Goal: Communication & Community: Participate in discussion

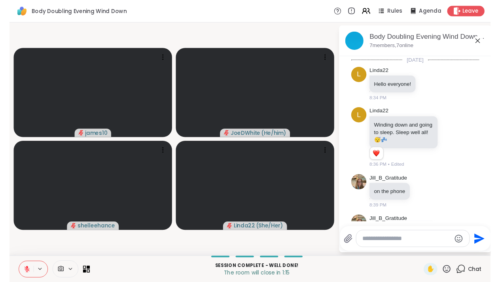
scroll to position [865, 0]
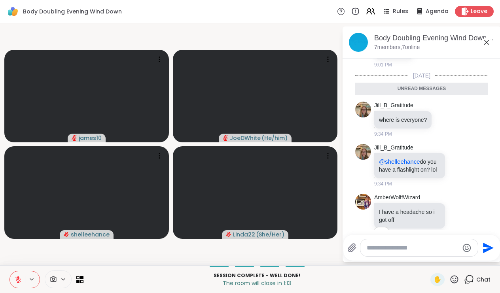
click at [469, 280] on icon at bounding box center [469, 280] width 10 height 10
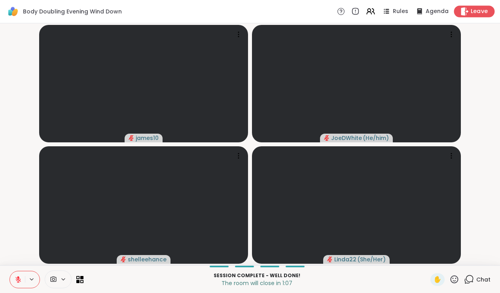
click at [474, 8] on span "Leave" at bounding box center [479, 12] width 17 height 8
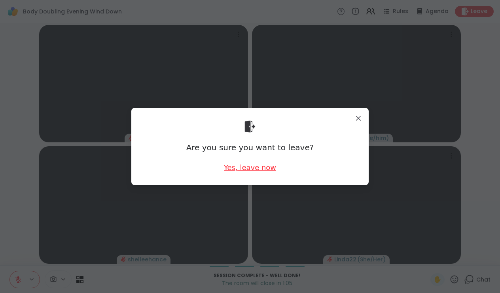
click at [251, 167] on div "Yes, leave now" at bounding box center [250, 168] width 52 height 10
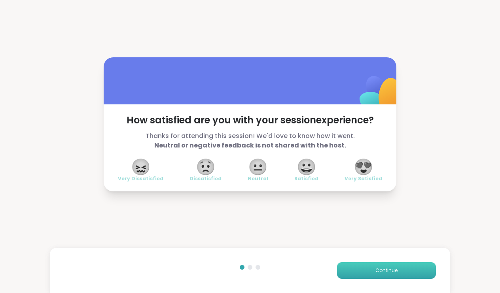
click at [390, 266] on button "Continue" at bounding box center [386, 271] width 99 height 17
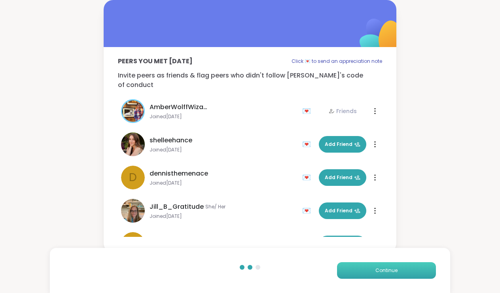
click at [390, 266] on button "Continue" at bounding box center [386, 271] width 99 height 17
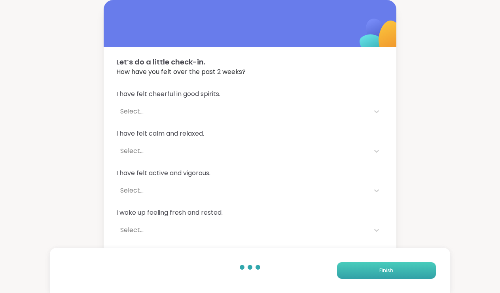
click at [390, 266] on button "Finish" at bounding box center [386, 271] width 99 height 17
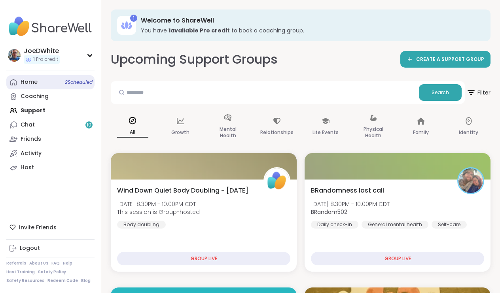
click at [36, 82] on div "Home 2 Scheduled" at bounding box center [29, 82] width 17 height 8
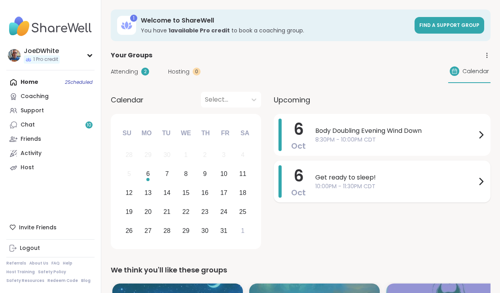
click at [381, 183] on span "10:00PM - 11:30PM CDT" at bounding box center [396, 187] width 161 height 8
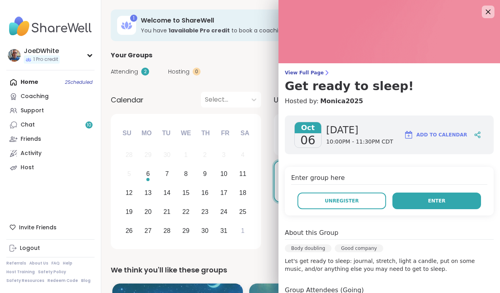
click at [422, 195] on button "Enter" at bounding box center [437, 201] width 89 height 17
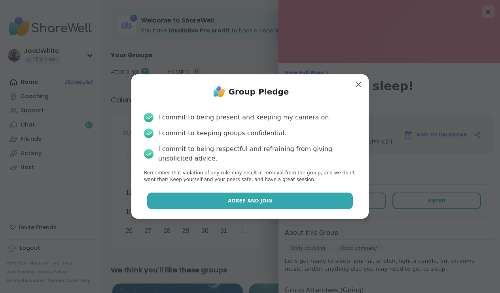
click at [293, 193] on button "Agree and Join" at bounding box center [250, 201] width 206 height 17
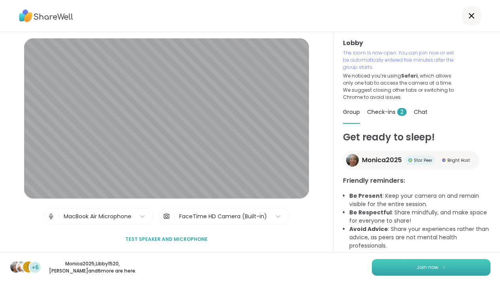
click at [431, 264] on button "Join now" at bounding box center [431, 267] width 119 height 17
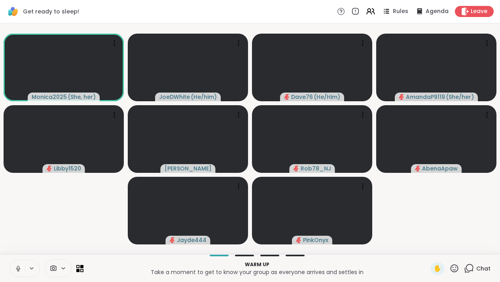
click at [14, 266] on button at bounding box center [17, 269] width 15 height 17
click at [18, 268] on icon at bounding box center [18, 268] width 7 height 7
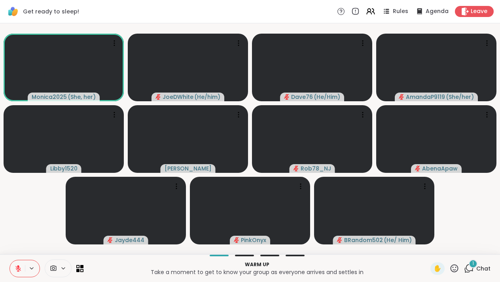
click at [470, 263] on div "1" at bounding box center [473, 264] width 9 height 9
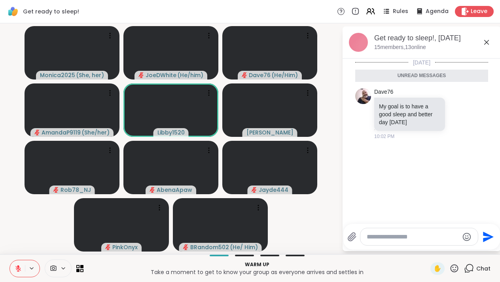
click at [489, 46] on icon at bounding box center [487, 43] width 10 height 10
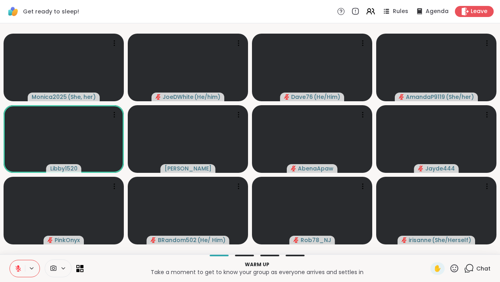
click at [484, 268] on span "Chat" at bounding box center [484, 269] width 14 height 8
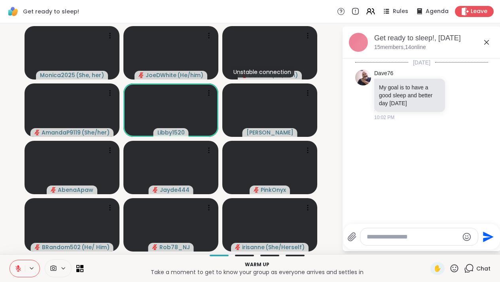
click at [487, 42] on icon at bounding box center [487, 42] width 5 height 5
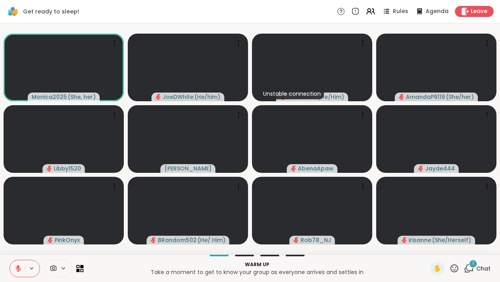
click at [21, 271] on icon at bounding box center [18, 269] width 6 height 6
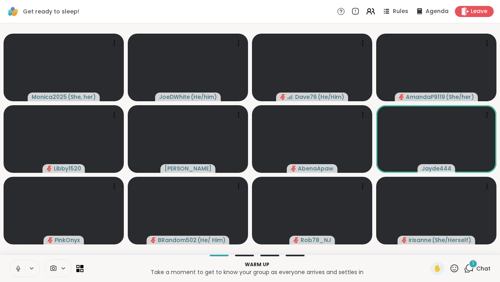
click at [18, 267] on icon at bounding box center [18, 268] width 7 height 7
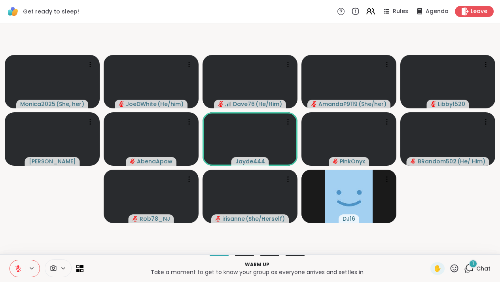
click at [18, 267] on icon at bounding box center [18, 266] width 2 height 3
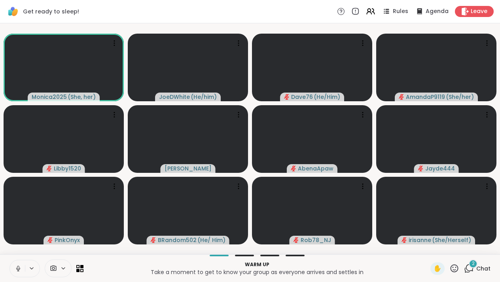
click at [471, 267] on div "2" at bounding box center [473, 264] width 9 height 9
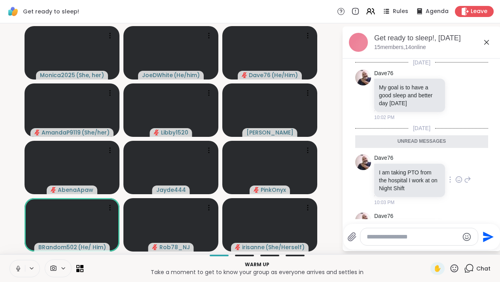
scroll to position [31, 0]
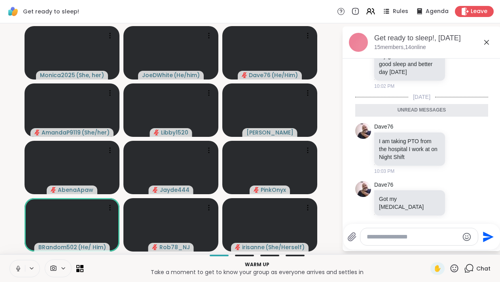
click at [488, 43] on icon at bounding box center [487, 42] width 5 height 5
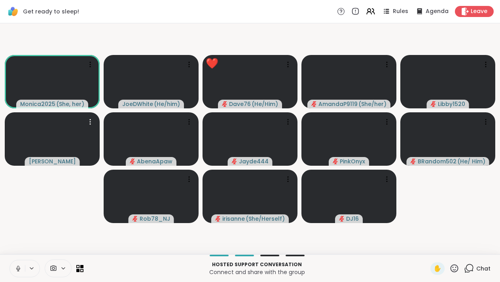
click at [16, 268] on icon at bounding box center [18, 268] width 7 height 7
click at [16, 268] on icon at bounding box center [18, 269] width 6 height 6
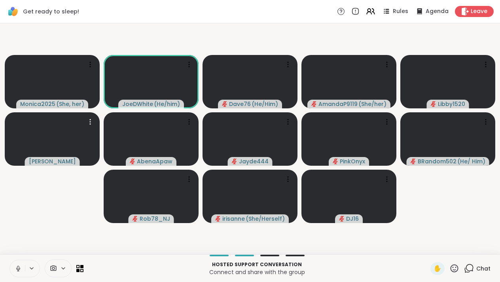
click at [14, 269] on button at bounding box center [17, 269] width 15 height 17
